Goal: Task Accomplishment & Management: Use online tool/utility

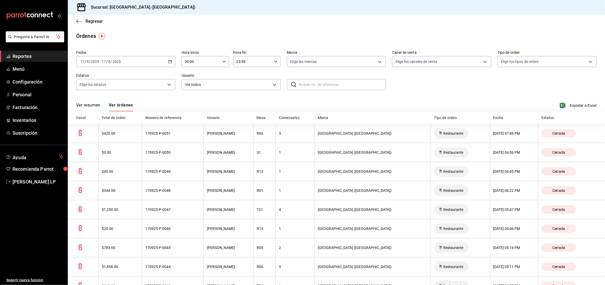
click at [169, 63] on icon "button" at bounding box center [170, 62] width 4 height 4
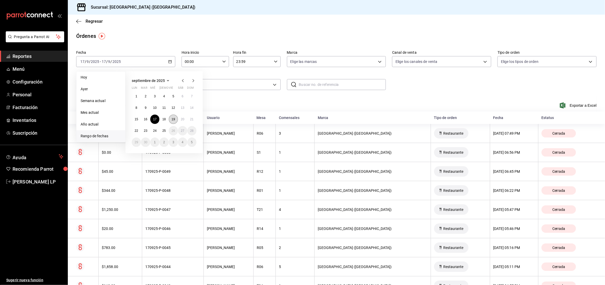
click at [171, 122] on button "19" at bounding box center [173, 119] width 9 height 9
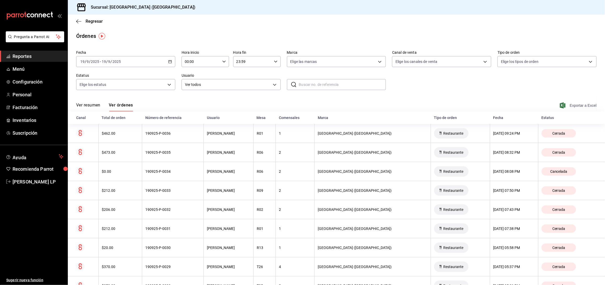
click at [568, 105] on span "Exportar a Excel" at bounding box center [579, 105] width 36 height 6
click at [169, 62] on icon "button" at bounding box center [170, 62] width 4 height 4
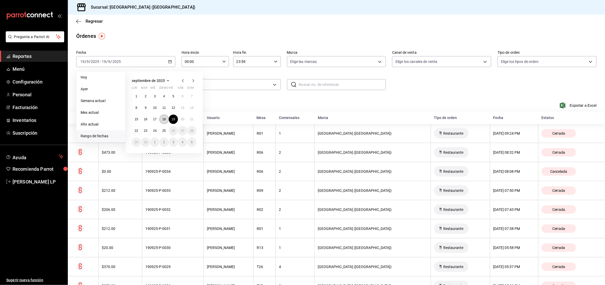
click at [166, 118] on button "18" at bounding box center [163, 119] width 9 height 9
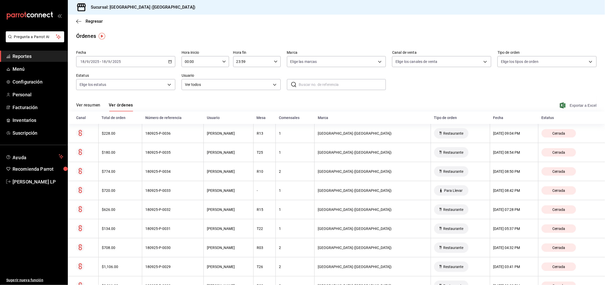
click at [560, 104] on icon "button" at bounding box center [563, 105] width 6 height 6
